Goal: Information Seeking & Learning: Understand process/instructions

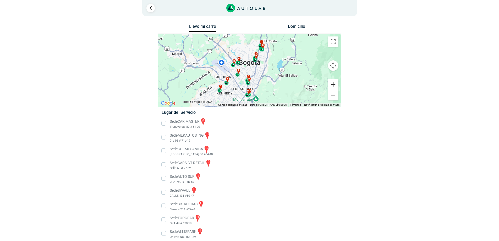
click at [334, 84] on button "Ampliar" at bounding box center [333, 84] width 10 height 10
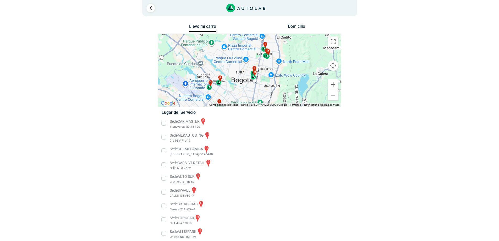
drag, startPoint x: 298, startPoint y: 82, endPoint x: 294, endPoint y: 99, distance: 17.6
click at [294, 99] on div "a b c d e f g" at bounding box center [249, 70] width 183 height 73
click at [332, 84] on button "Ampliar" at bounding box center [333, 84] width 10 height 10
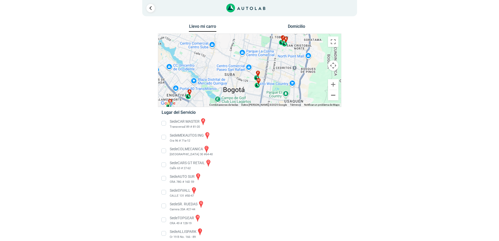
click at [337, 99] on button "Reducir" at bounding box center [333, 95] width 10 height 10
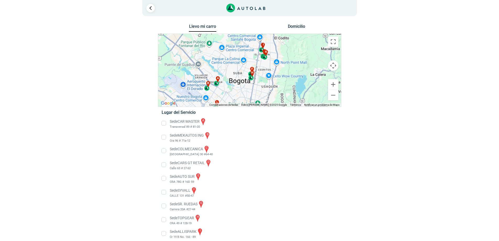
drag, startPoint x: 298, startPoint y: 85, endPoint x: 291, endPoint y: 79, distance: 9.1
click at [291, 79] on div "a b c d e f g" at bounding box center [249, 70] width 183 height 73
click at [334, 81] on button "Ampliar" at bounding box center [333, 84] width 10 height 10
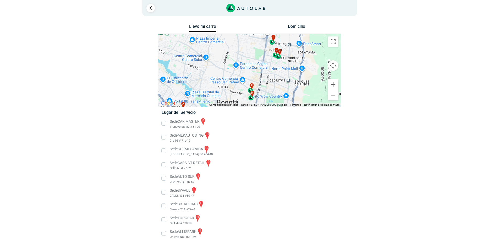
drag, startPoint x: 299, startPoint y: 70, endPoint x: 297, endPoint y: 84, distance: 13.5
click at [297, 84] on div "a b c d e f g" at bounding box center [249, 70] width 183 height 73
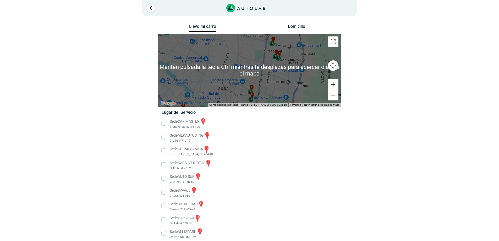
click at [333, 80] on button "Ampliar" at bounding box center [333, 84] width 10 height 10
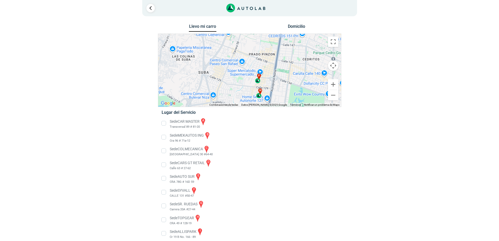
drag, startPoint x: 299, startPoint y: 86, endPoint x: 305, endPoint y: 51, distance: 35.1
click at [305, 51] on div "a b c d e f g" at bounding box center [249, 70] width 183 height 73
click at [334, 83] on button "Ampliar" at bounding box center [333, 84] width 10 height 10
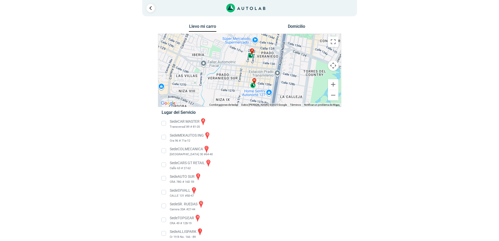
drag, startPoint x: 296, startPoint y: 90, endPoint x: 280, endPoint y: 53, distance: 40.7
click at [280, 53] on div "a b c d e f g" at bounding box center [249, 70] width 183 height 73
click at [329, 84] on button "Ampliar" at bounding box center [333, 84] width 10 height 10
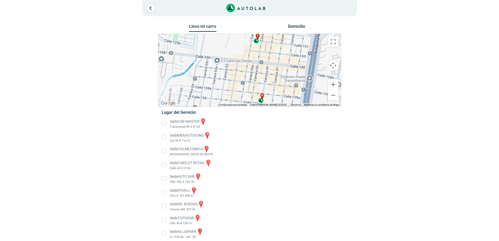
drag, startPoint x: 288, startPoint y: 91, endPoint x: 292, endPoint y: 90, distance: 4.3
click at [292, 90] on div "a b c d e f g" at bounding box center [249, 70] width 183 height 73
click at [332, 95] on button "Reducir" at bounding box center [333, 95] width 10 height 10
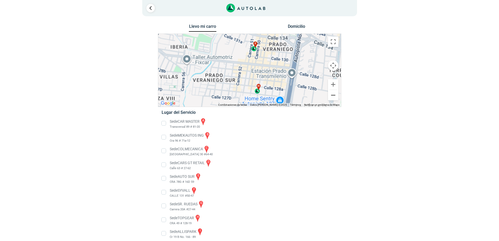
click at [332, 95] on button "Reducir" at bounding box center [333, 95] width 10 height 10
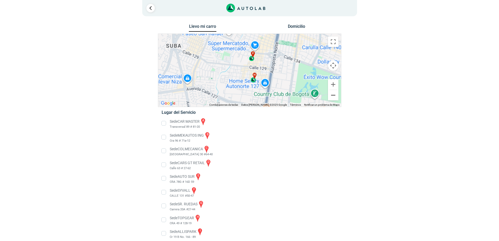
click at [332, 95] on button "Reducir" at bounding box center [333, 95] width 10 height 10
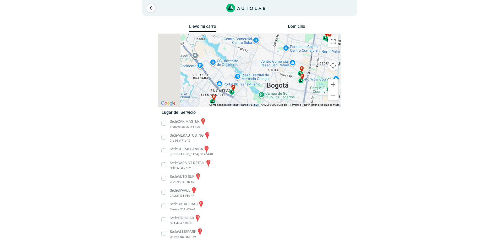
drag, startPoint x: 236, startPoint y: 90, endPoint x: 281, endPoint y: 97, distance: 45.6
click at [281, 97] on div "a b c d e f g" at bounding box center [249, 70] width 183 height 73
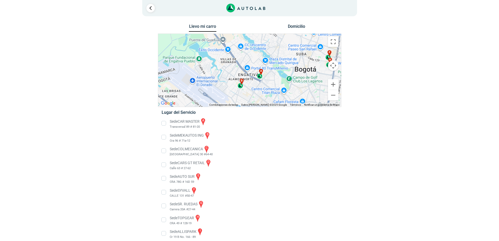
drag, startPoint x: 246, startPoint y: 95, endPoint x: 294, endPoint y: 86, distance: 49.2
click at [270, 78] on div "a b c d e f g" at bounding box center [249, 70] width 183 height 73
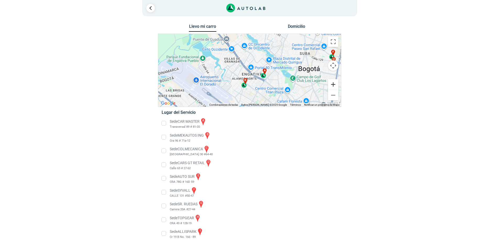
click at [334, 84] on button "Ampliar" at bounding box center [333, 84] width 10 height 10
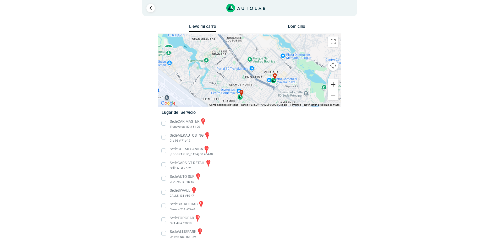
click at [334, 84] on button "Ampliar" at bounding box center [333, 84] width 10 height 10
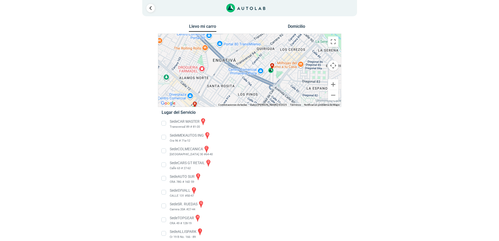
drag, startPoint x: 303, startPoint y: 85, endPoint x: 267, endPoint y: 59, distance: 43.8
click at [267, 59] on div "a b c d e f g" at bounding box center [249, 70] width 183 height 73
click at [331, 83] on button "Ampliar" at bounding box center [333, 84] width 10 height 10
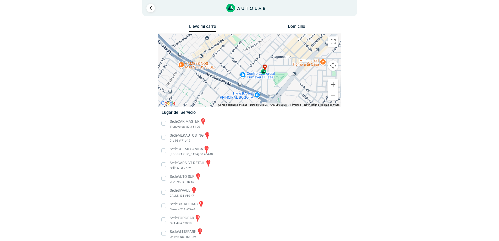
drag, startPoint x: 284, startPoint y: 95, endPoint x: 265, endPoint y: 94, distance: 18.1
click at [265, 94] on div "a b c d e f g" at bounding box center [249, 70] width 183 height 73
click at [334, 86] on button "Ampliar" at bounding box center [333, 84] width 10 height 10
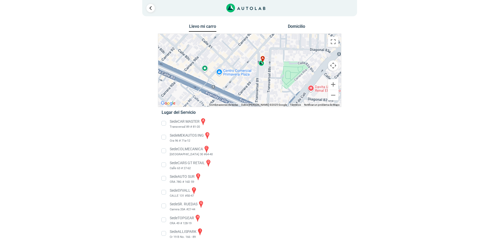
drag, startPoint x: 292, startPoint y: 78, endPoint x: 284, endPoint y: 72, distance: 9.4
click at [284, 72] on div "a b c d e f g" at bounding box center [249, 70] width 183 height 73
